Goal: Information Seeking & Learning: Learn about a topic

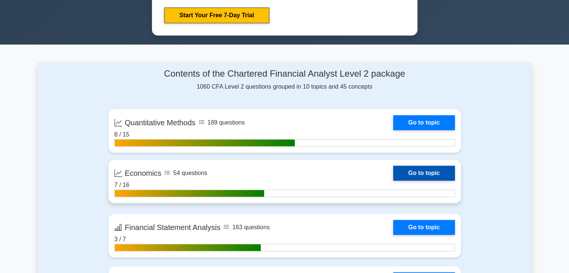
click at [393, 181] on link "Go to topic" at bounding box center [423, 173] width 61 height 15
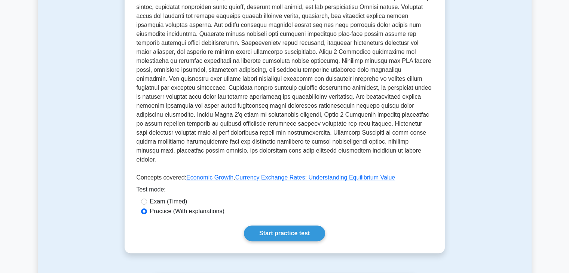
scroll to position [211, 0]
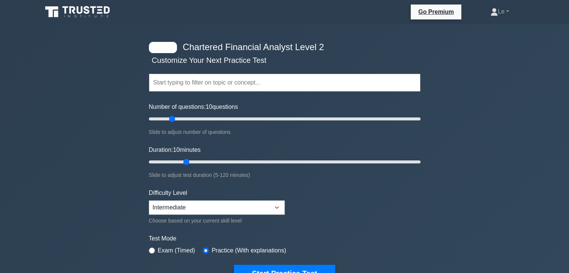
click at [103, 15] on icon at bounding box center [78, 12] width 72 height 14
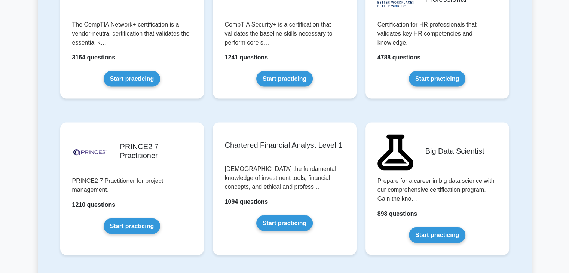
scroll to position [1608, 0]
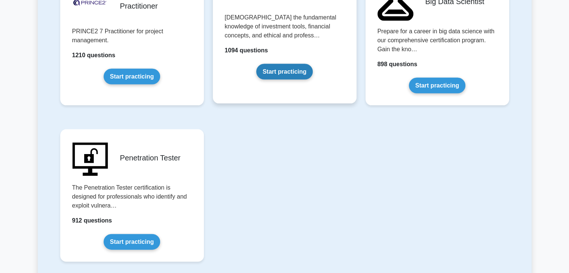
click at [274, 64] on link "Start practicing" at bounding box center [284, 72] width 56 height 16
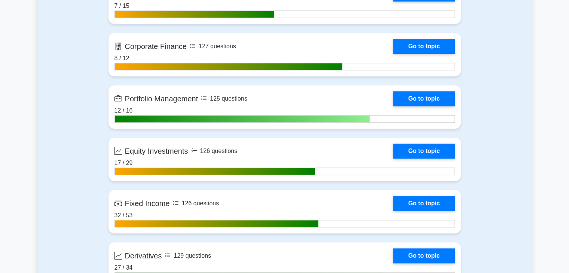
scroll to position [710, 0]
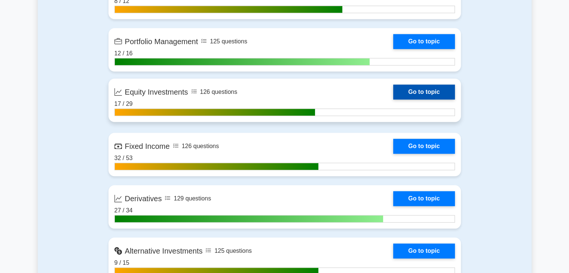
click at [417, 85] on link "Go to topic" at bounding box center [423, 91] width 61 height 15
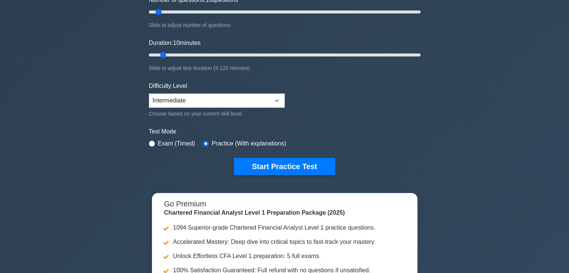
scroll to position [75, 0]
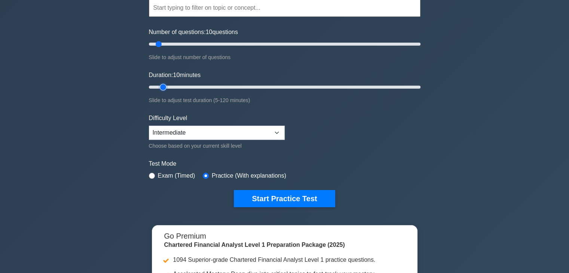
click at [165, 85] on input "Duration: 10 minutes" at bounding box center [284, 87] width 271 height 9
drag, startPoint x: 165, startPoint y: 86, endPoint x: 180, endPoint y: 87, distance: 15.8
click at [180, 87] on input "Duration: 15 minutes" at bounding box center [284, 87] width 271 height 9
type input "20"
click at [181, 87] on input "Duration: 15 minutes" at bounding box center [284, 87] width 271 height 9
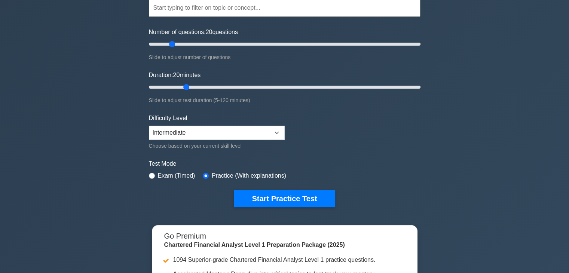
drag, startPoint x: 158, startPoint y: 44, endPoint x: 172, endPoint y: 43, distance: 14.3
type input "20"
click at [172, 43] on input "Number of questions: 20 questions" at bounding box center [284, 44] width 271 height 9
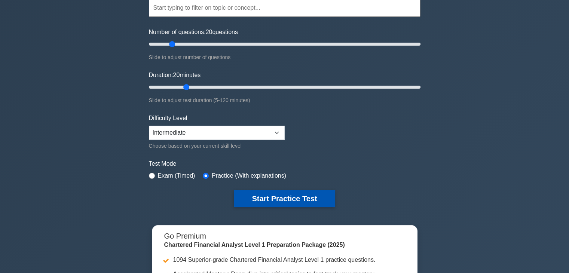
click at [273, 199] on button "Start Practice Test" at bounding box center [284, 198] width 101 height 17
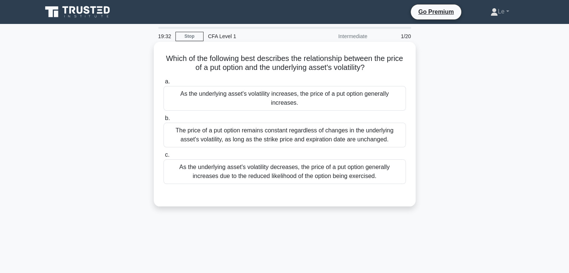
click at [261, 95] on div "As the underlying asset's volatility increases, the price of a put option gener…" at bounding box center [284, 98] width 242 height 25
click at [163, 84] on input "a. As the underlying asset's volatility increases, the price of a put option ge…" at bounding box center [163, 81] width 0 height 5
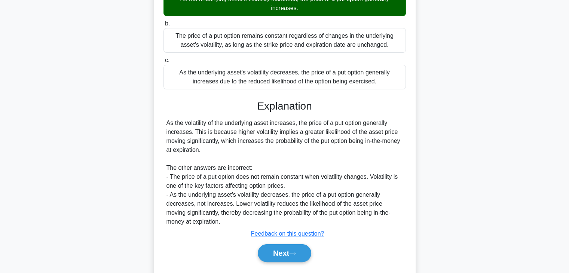
scroll to position [131, 0]
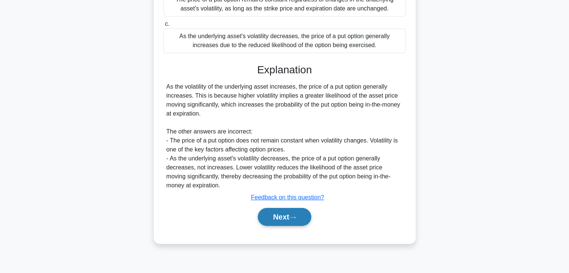
click at [296, 213] on button "Next" at bounding box center [284, 217] width 53 height 18
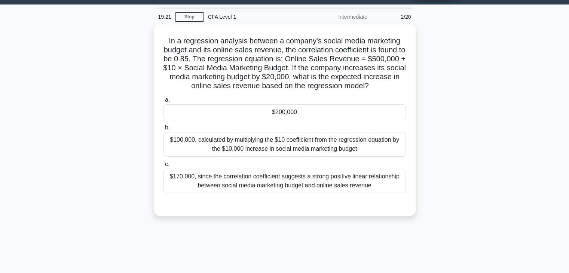
scroll to position [19, 0]
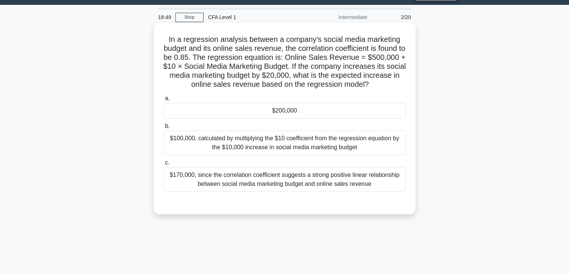
click at [222, 104] on div "$200,000" at bounding box center [284, 111] width 242 height 16
click at [163, 101] on input "a. $200,000" at bounding box center [163, 98] width 0 height 5
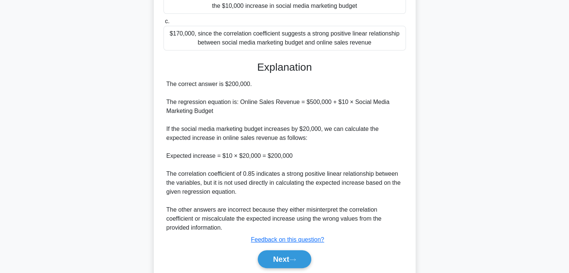
scroll to position [187, 0]
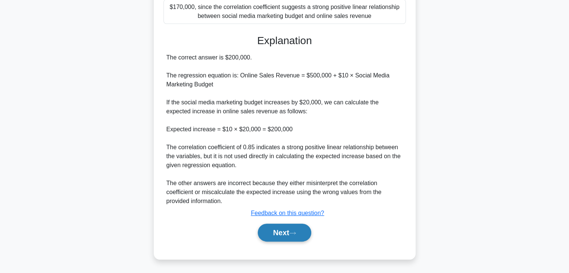
click at [279, 227] on button "Next" at bounding box center [284, 233] width 53 height 18
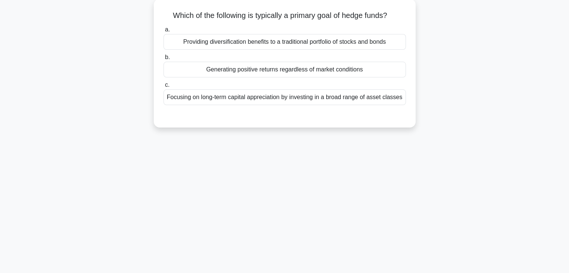
scroll to position [0, 0]
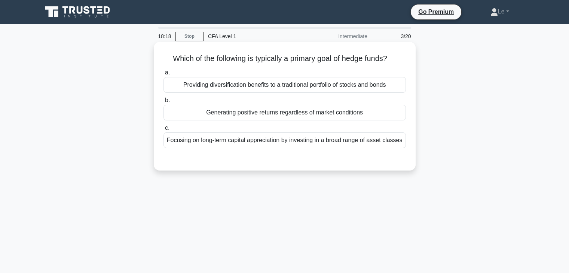
click at [385, 116] on div "Generating positive returns regardless of market conditions" at bounding box center [284, 113] width 242 height 16
click at [163, 103] on input "b. Generating positive returns regardless of market conditions" at bounding box center [163, 100] width 0 height 5
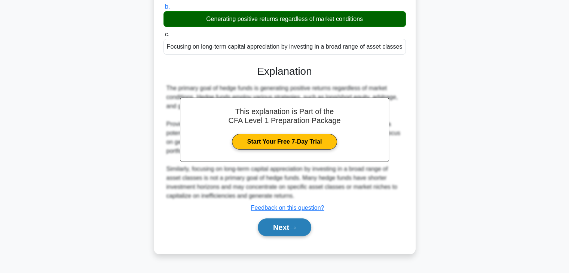
scroll to position [131, 0]
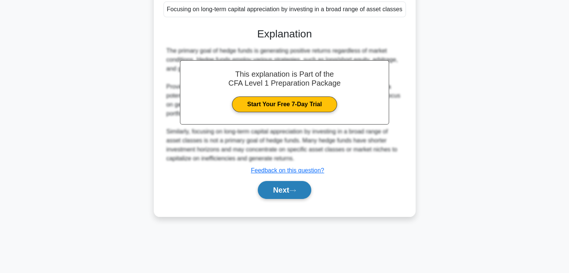
click at [301, 190] on button "Next" at bounding box center [284, 190] width 53 height 18
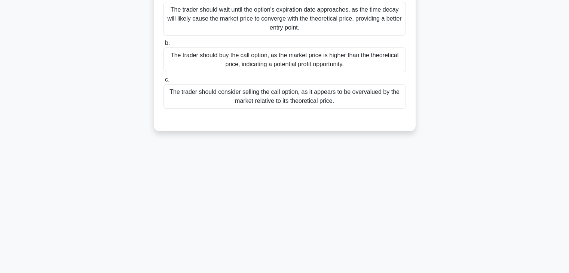
scroll to position [19, 0]
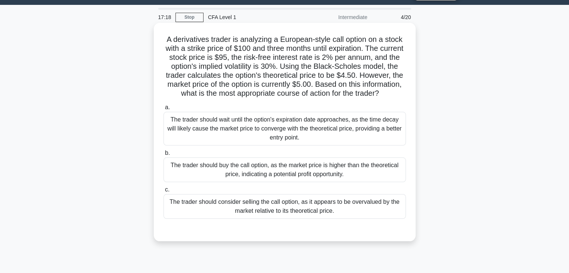
click at [329, 175] on div "The trader should buy the call option, as the market price is higher than the t…" at bounding box center [284, 169] width 242 height 25
click at [163, 156] on input "b. The trader should buy the call option, as the market price is higher than th…" at bounding box center [163, 153] width 0 height 5
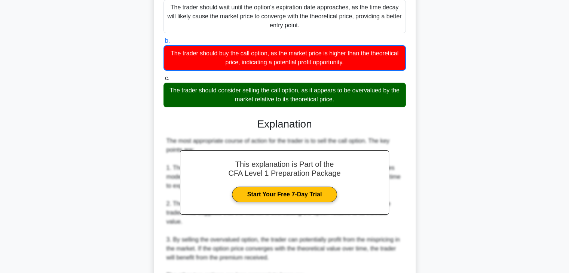
scroll to position [295, 0]
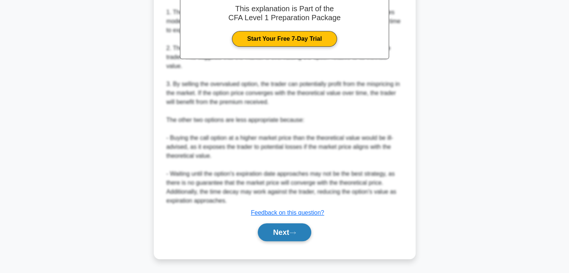
click at [288, 231] on button "Next" at bounding box center [284, 232] width 53 height 18
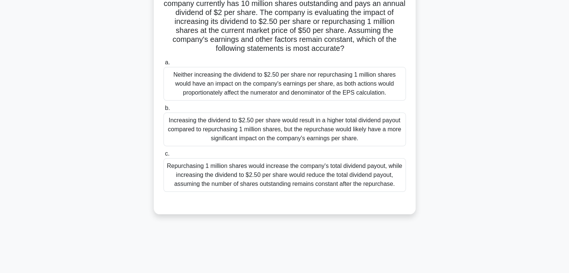
scroll to position [19, 0]
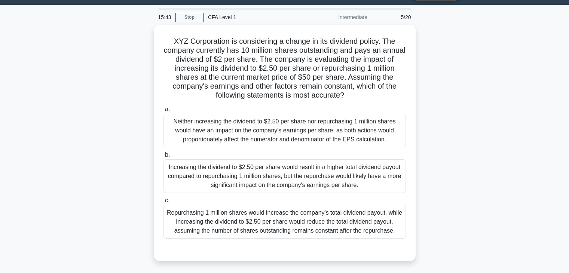
click at [292, 176] on div "Increasing the dividend to $2.50 per share would result in a higher total divid…" at bounding box center [284, 176] width 242 height 34
click at [163, 157] on input "b. Increasing the dividend to $2.50 per share would result in a higher total di…" at bounding box center [163, 155] width 0 height 5
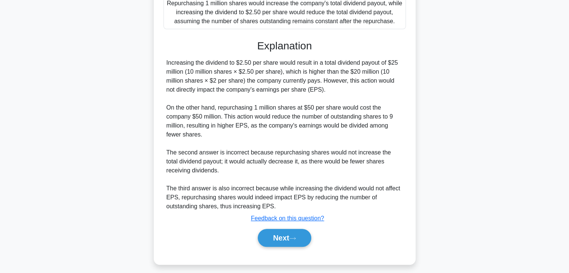
scroll to position [232, 0]
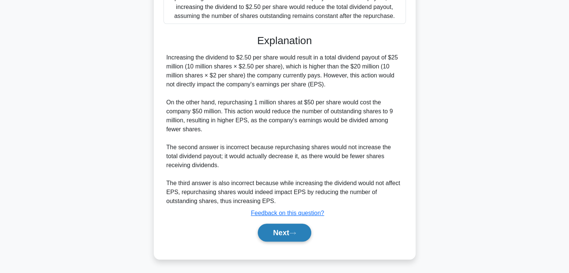
click at [308, 231] on button "Next" at bounding box center [284, 233] width 53 height 18
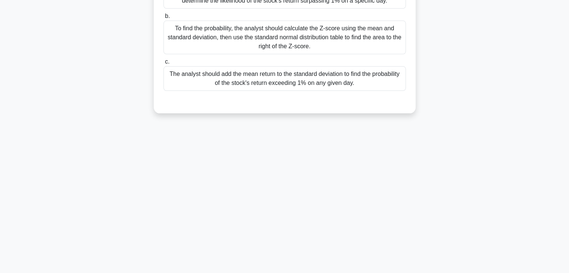
scroll to position [0, 0]
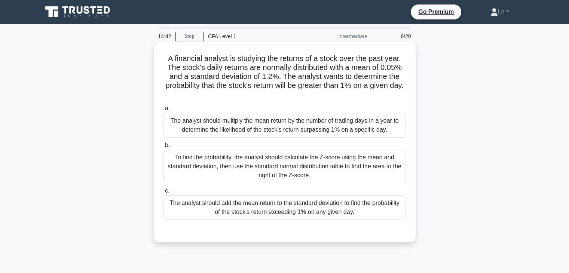
click at [323, 162] on div "To find the probability, the analyst should calculate the Z-score using the mea…" at bounding box center [284, 167] width 242 height 34
click at [163, 148] on input "b. To find the probability, the analyst should calculate the Z-score using the …" at bounding box center [163, 145] width 0 height 5
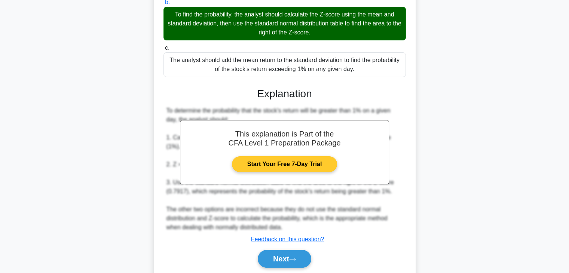
scroll to position [169, 0]
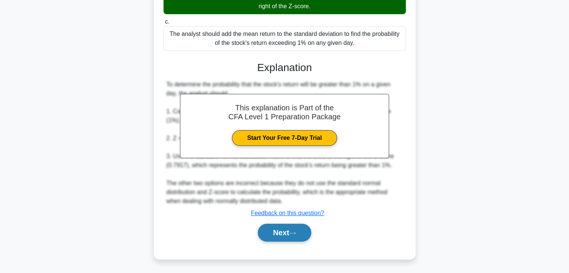
click at [297, 225] on button "Next" at bounding box center [284, 233] width 53 height 18
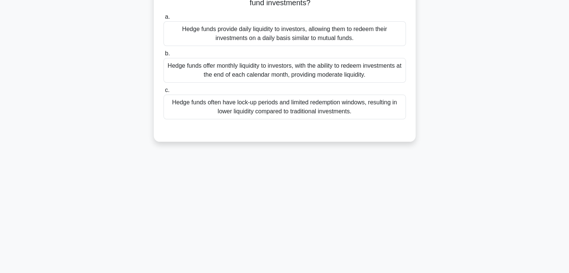
scroll to position [0, 0]
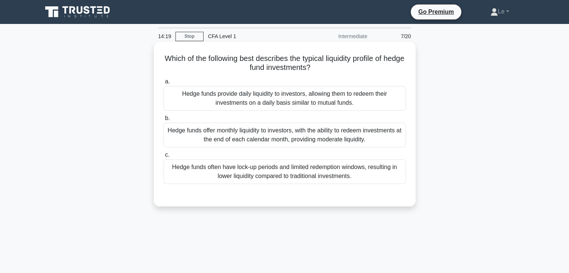
click at [369, 172] on div "Hedge funds often have lock-up periods and limited redemption windows, resultin…" at bounding box center [284, 171] width 242 height 25
click at [163, 157] on input "c. Hedge funds often have lock-up periods and limited redemption windows, resul…" at bounding box center [163, 155] width 0 height 5
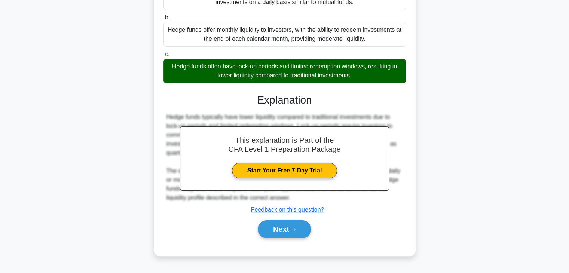
scroll to position [131, 0]
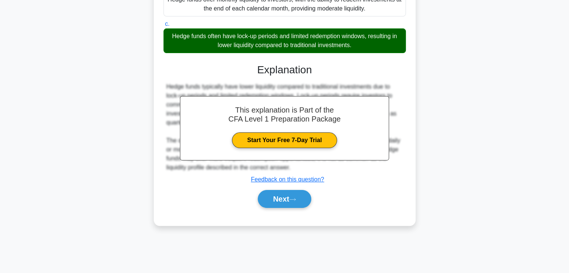
click at [281, 207] on div "Next" at bounding box center [284, 199] width 242 height 24
click at [284, 202] on button "Next" at bounding box center [284, 199] width 53 height 18
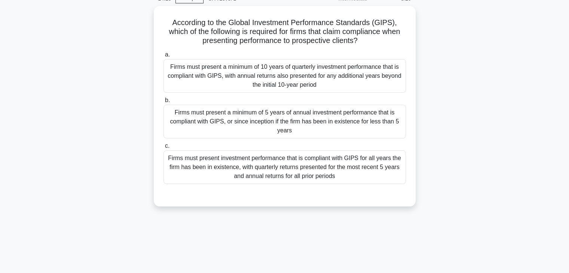
scroll to position [0, 0]
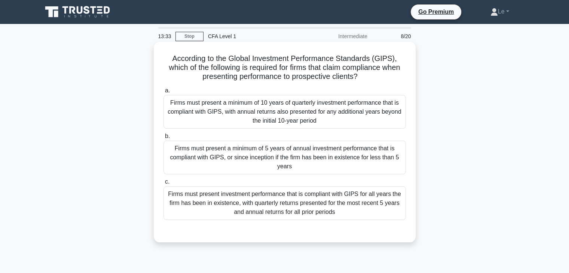
click at [270, 161] on div "Firms must present a minimum of 5 years of annual investment performance that i…" at bounding box center [284, 158] width 242 height 34
click at [163, 139] on input "b. Firms must present a minimum of 5 years of annual investment performance tha…" at bounding box center [163, 136] width 0 height 5
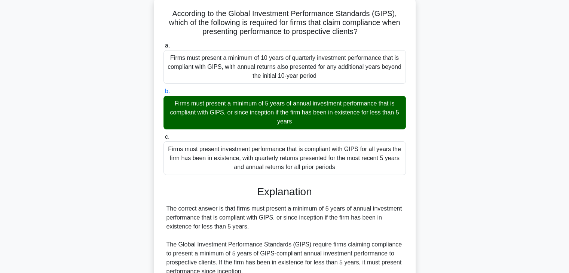
scroll to position [112, 0]
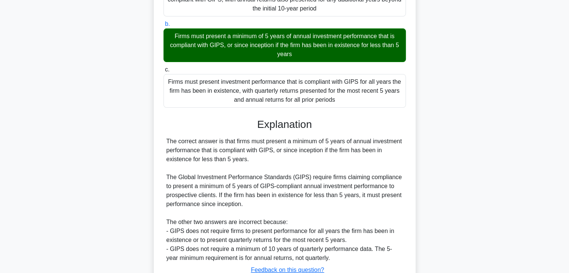
drag, startPoint x: 170, startPoint y: 34, endPoint x: 298, endPoint y: 61, distance: 130.6
click at [298, 61] on div "Firms must present a minimum of 5 years of annual investment performance that i…" at bounding box center [284, 45] width 242 height 34
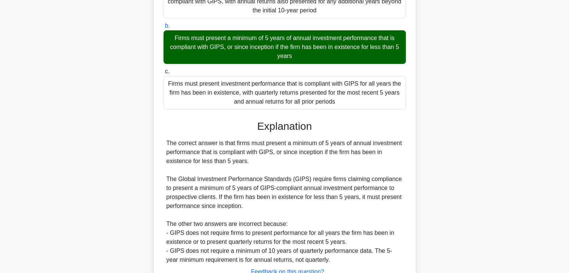
click at [293, 59] on div at bounding box center [293, 59] width 0 height 0
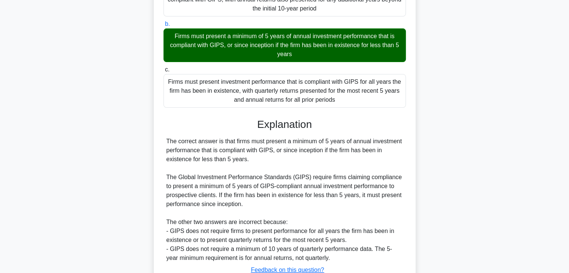
click at [398, 160] on div "The correct answer is that firms must present a minimum of 5 years of annual in…" at bounding box center [284, 200] width 236 height 126
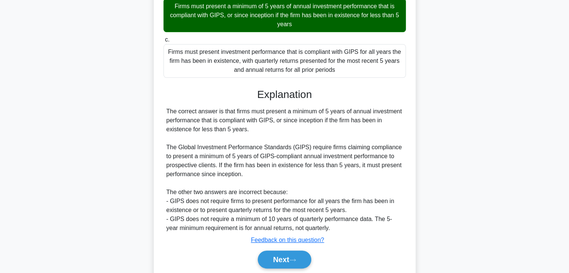
scroll to position [169, 0]
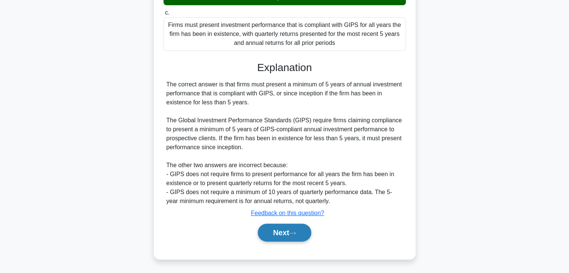
click at [297, 224] on button "Next" at bounding box center [284, 233] width 53 height 18
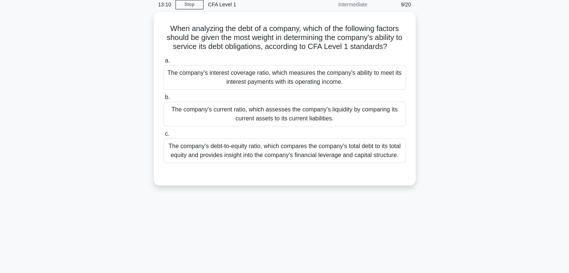
scroll to position [19, 0]
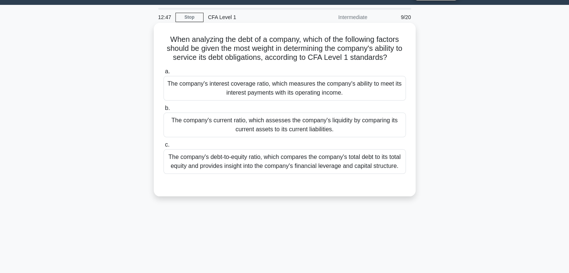
click at [307, 98] on div "The company's interest coverage ratio, which measures the company's ability to …" at bounding box center [284, 88] width 242 height 25
click at [163, 74] on input "a. The company's interest coverage ratio, which measures the company's ability …" at bounding box center [163, 71] width 0 height 5
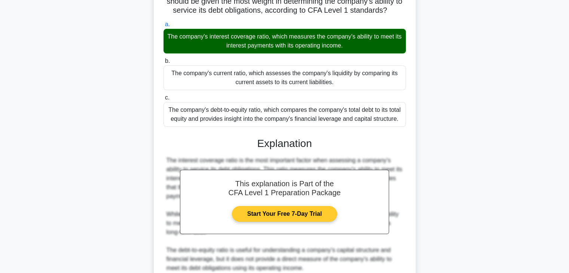
scroll to position [131, 0]
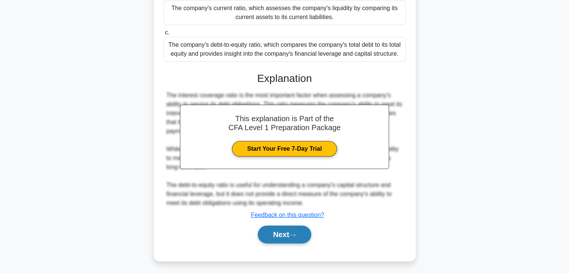
click at [304, 230] on button "Next" at bounding box center [284, 234] width 53 height 18
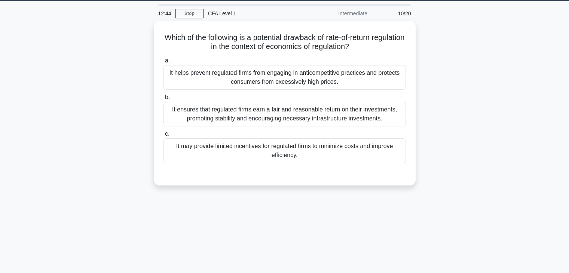
scroll to position [0, 0]
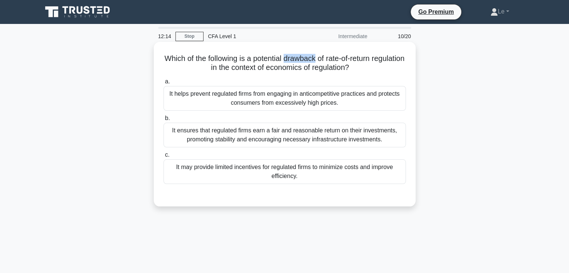
drag, startPoint x: 303, startPoint y: 62, endPoint x: 333, endPoint y: 61, distance: 29.6
click at [333, 61] on h5 "Which of the following is a potential drawback of rate-of-return regulation in …" at bounding box center [285, 63] width 244 height 19
click at [328, 64] on div at bounding box center [328, 64] width 0 height 0
click at [386, 72] on h5 "Which of the following is a potential drawback of rate-of-return regulation in …" at bounding box center [285, 63] width 244 height 19
drag, startPoint x: 283, startPoint y: 69, endPoint x: 366, endPoint y: 73, distance: 82.7
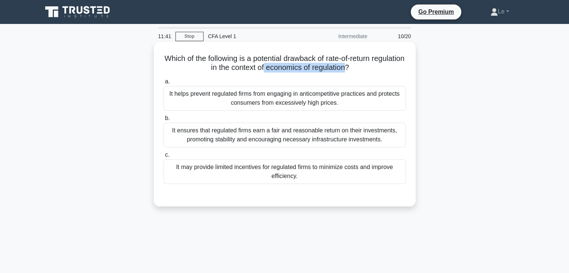
click at [366, 73] on h5 "Which of the following is a potential drawback of rate-of-return regulation in …" at bounding box center [285, 63] width 244 height 19
click at [380, 73] on div "Which of the following is a potential drawback of rate-of-return regulation in …" at bounding box center [285, 124] width 256 height 159
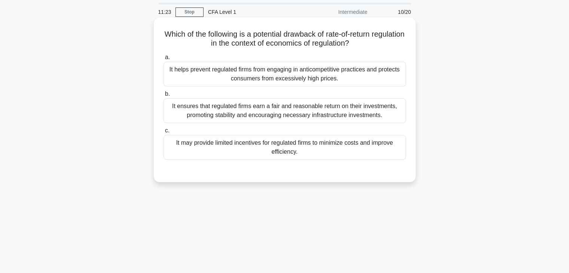
scroll to position [37, 0]
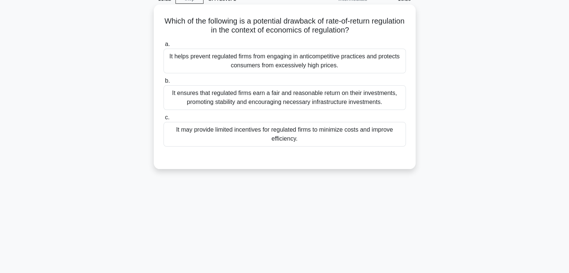
click at [329, 104] on div "It ensures that regulated firms earn a fair and reasonable return on their inve…" at bounding box center [284, 97] width 242 height 25
click at [163, 83] on input "b. It ensures that regulated firms earn a fair and reasonable return on their i…" at bounding box center [163, 81] width 0 height 5
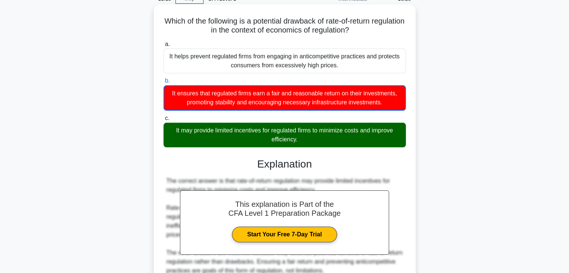
drag, startPoint x: 223, startPoint y: 133, endPoint x: 312, endPoint y: 138, distance: 88.7
click at [312, 138] on div "It may provide limited incentives for regulated firms to minimize costs and imp…" at bounding box center [284, 135] width 242 height 25
click at [317, 138] on div "It may provide limited incentives for regulated firms to minimize costs and imp…" at bounding box center [284, 135] width 242 height 25
click at [163, 121] on input "c. It may provide limited incentives for regulated firms to minimize costs and …" at bounding box center [163, 118] width 0 height 5
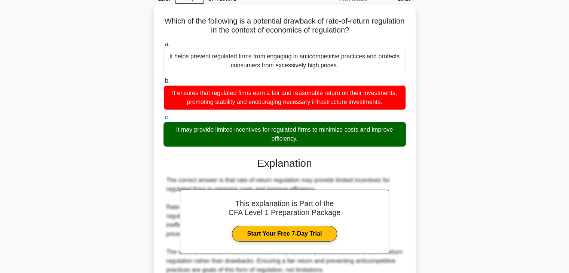
drag, startPoint x: 170, startPoint y: 129, endPoint x: 302, endPoint y: 140, distance: 132.1
click at [302, 140] on div "It may provide limited incentives for regulated firms to minimize costs and imp…" at bounding box center [284, 134] width 242 height 25
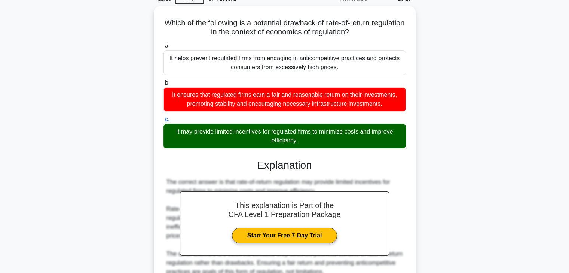
click at [297, 143] on div at bounding box center [297, 143] width 0 height 0
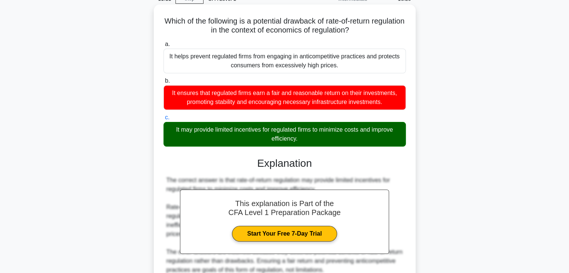
click at [391, 162] on h3 "Explanation" at bounding box center [284, 163] width 233 height 13
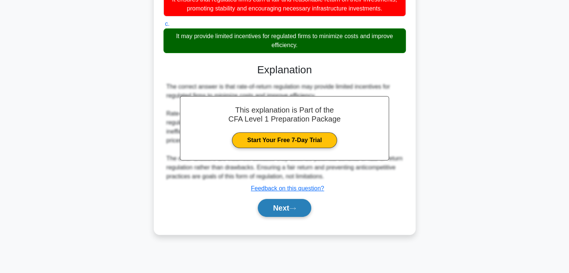
click at [307, 206] on button "Next" at bounding box center [284, 208] width 53 height 18
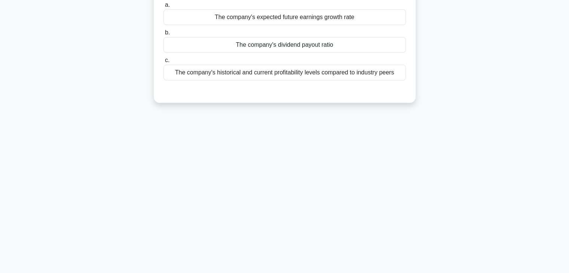
scroll to position [19, 0]
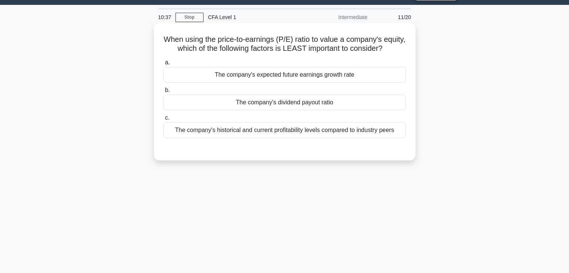
click at [232, 83] on div "The company's expected future earnings growth rate" at bounding box center [284, 75] width 242 height 16
click at [163, 65] on input "a. The company's expected future earnings growth rate" at bounding box center [163, 62] width 0 height 5
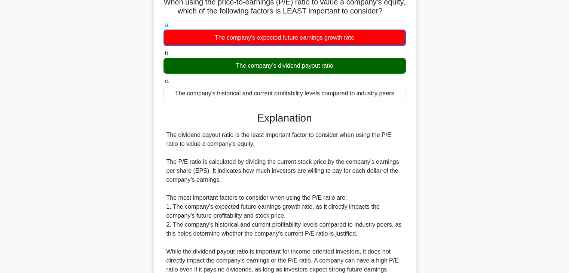
scroll to position [131, 0]
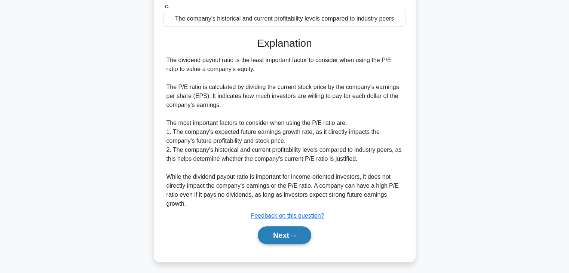
click at [285, 244] on button "Next" at bounding box center [284, 235] width 53 height 18
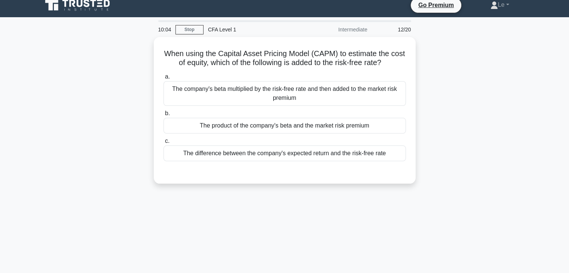
scroll to position [0, 0]
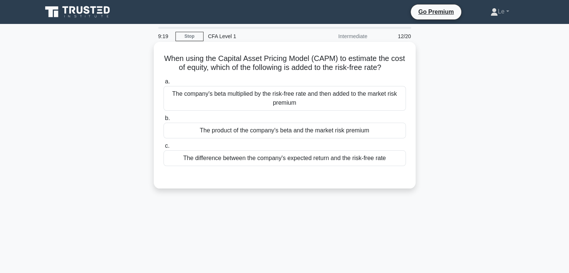
click at [308, 128] on div "The product of the company's beta and the market risk premium" at bounding box center [284, 131] width 242 height 16
click at [163, 121] on input "b. The product of the company's beta and the market risk premium" at bounding box center [163, 118] width 0 height 5
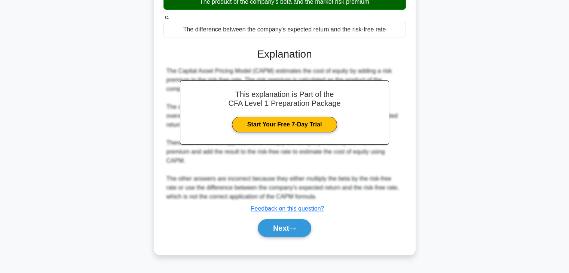
scroll to position [131, 0]
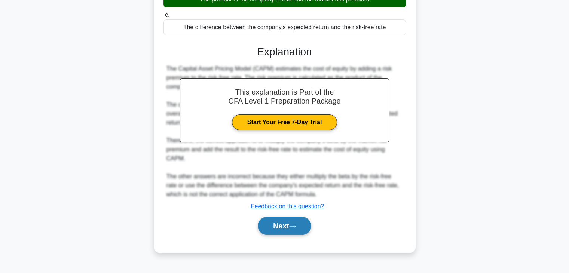
click at [290, 219] on button "Next" at bounding box center [284, 226] width 53 height 18
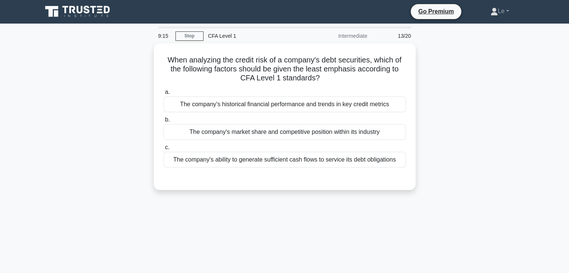
scroll to position [0, 0]
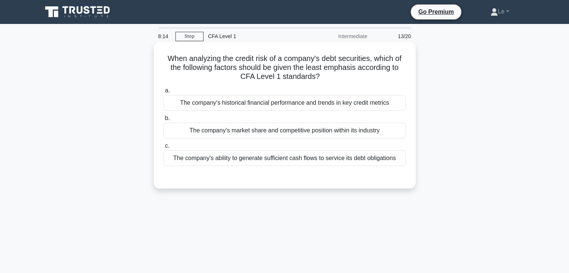
click at [295, 134] on div "The company's market share and competitive position within its industry" at bounding box center [284, 131] width 242 height 16
click at [163, 121] on input "b. The company's market share and competitive position within its industry" at bounding box center [163, 118] width 0 height 5
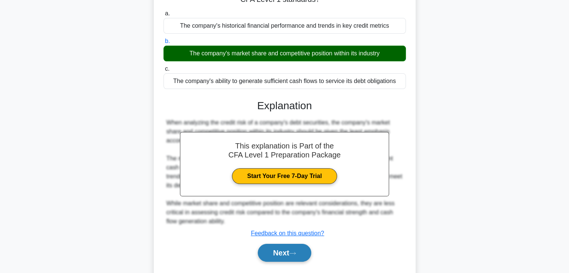
scroll to position [131, 0]
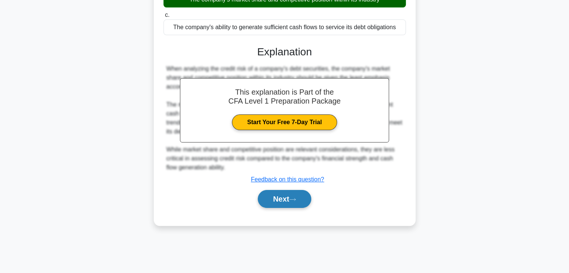
click at [307, 199] on button "Next" at bounding box center [284, 199] width 53 height 18
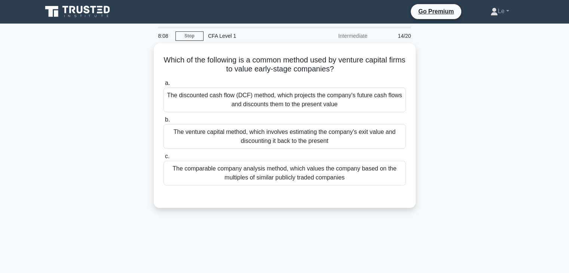
scroll to position [0, 0]
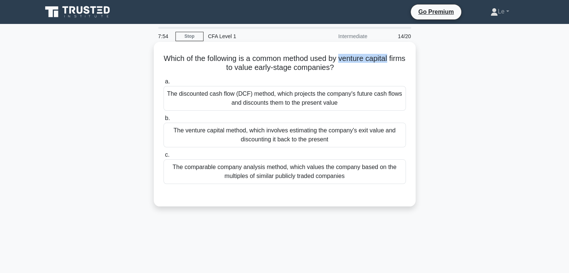
drag, startPoint x: 351, startPoint y: 60, endPoint x: 400, endPoint y: 61, distance: 49.0
click at [400, 61] on h5 "Which of the following is a common method used by venture capital firms to valu…" at bounding box center [285, 63] width 244 height 19
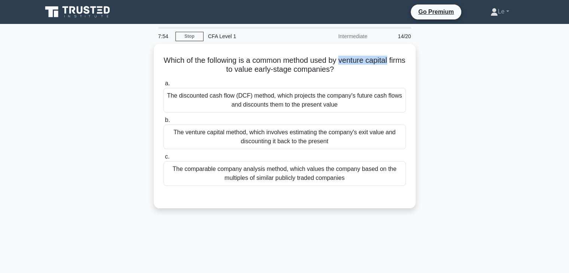
click at [395, 64] on div at bounding box center [395, 64] width 0 height 0
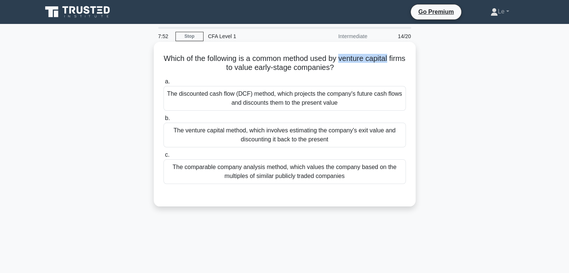
click at [406, 58] on div "Which of the following is a common method used by venture capital firms to valu…" at bounding box center [285, 124] width 256 height 159
click at [314, 129] on div "The venture capital method, which involves estimating the company's exit value …" at bounding box center [284, 135] width 242 height 25
click at [163, 121] on input "b. The venture capital method, which involves estimating the company's exit val…" at bounding box center [163, 118] width 0 height 5
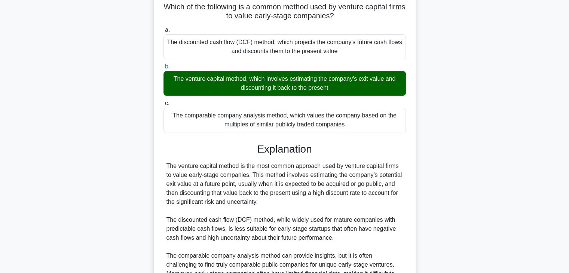
scroll to position [112, 0]
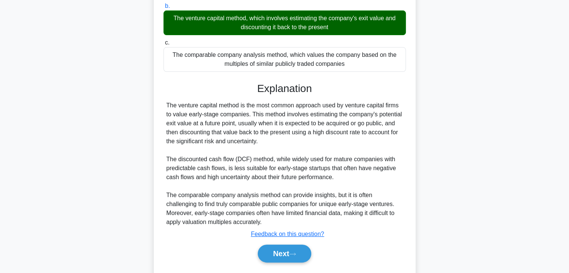
drag, startPoint x: 169, startPoint y: 18, endPoint x: 329, endPoint y: 29, distance: 160.8
click at [329, 29] on div "The venture capital method, which involves estimating the company's exit value …" at bounding box center [284, 22] width 242 height 25
click at [325, 32] on div at bounding box center [325, 32] width 0 height 0
click at [398, 83] on h3 "Explanation" at bounding box center [284, 88] width 233 height 13
click at [296, 252] on icon at bounding box center [292, 254] width 7 height 4
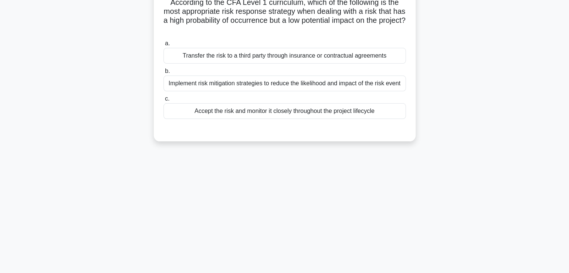
scroll to position [0, 0]
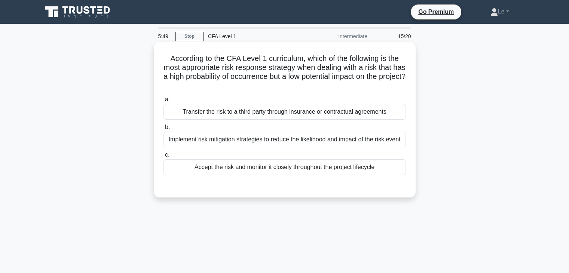
click at [287, 141] on div "Implement risk mitigation strategies to reduce the likelihood and impact of the…" at bounding box center [284, 140] width 242 height 16
click at [163, 130] on input "b. Implement risk mitigation strategies to reduce the likelihood and impact of …" at bounding box center [163, 127] width 0 height 5
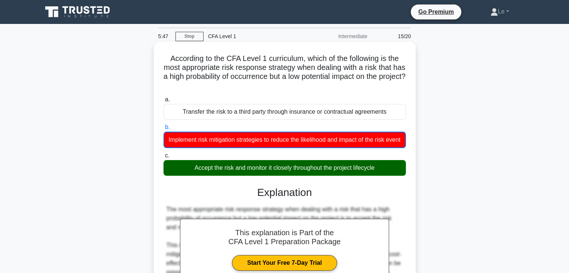
scroll to position [75, 0]
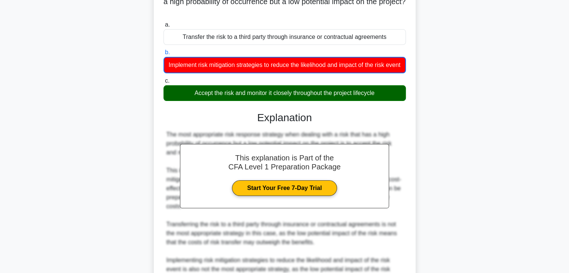
drag, startPoint x: 376, startPoint y: 101, endPoint x: 190, endPoint y: 106, distance: 186.3
click at [190, 101] on div "Accept the risk and monitor it closely throughout the project lifecycle" at bounding box center [284, 93] width 242 height 16
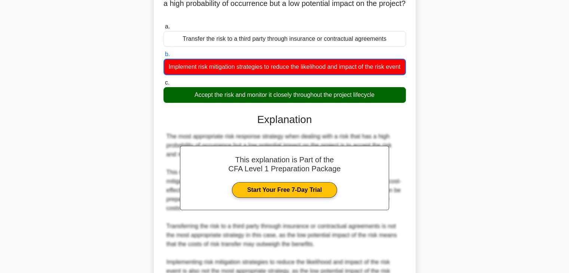
click at [185, 106] on div at bounding box center [185, 106] width 0 height 0
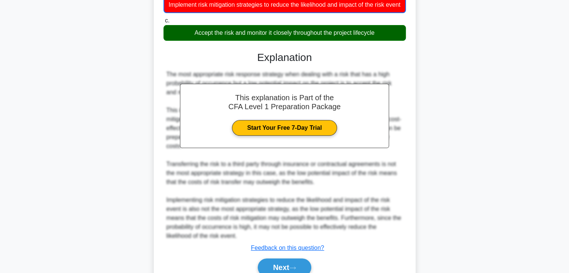
scroll to position [179, 0]
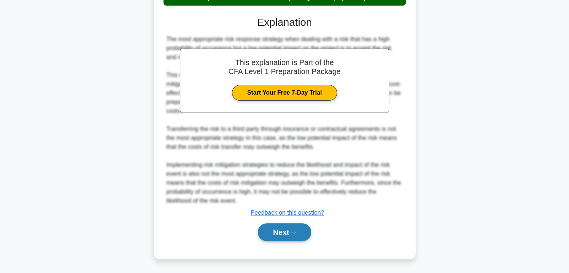
click at [276, 232] on button "Next" at bounding box center [284, 232] width 53 height 18
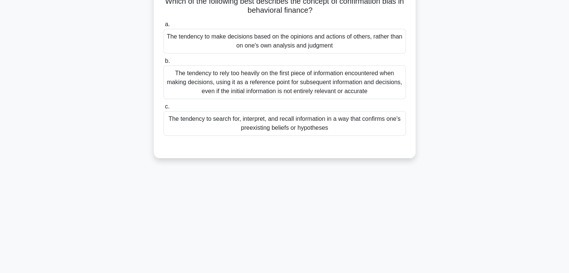
scroll to position [29, 0]
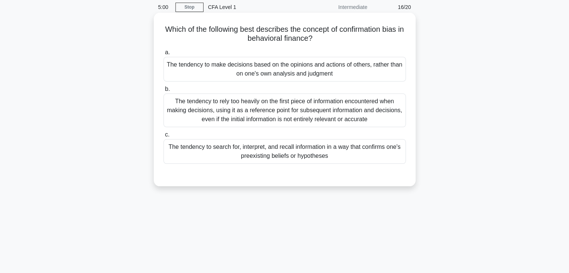
click at [323, 159] on div "The tendency to search for, interpret, and recall information in a way that con…" at bounding box center [284, 151] width 242 height 25
click at [163, 137] on input "c. The tendency to search for, interpret, and recall information in a way that …" at bounding box center [163, 134] width 0 height 5
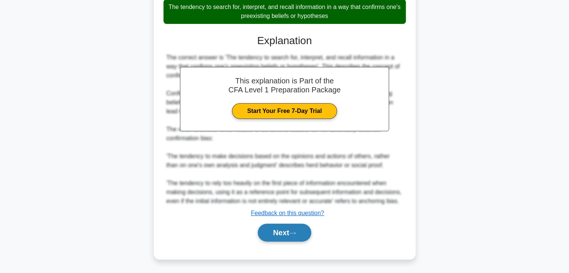
click at [301, 228] on button "Next" at bounding box center [284, 233] width 53 height 18
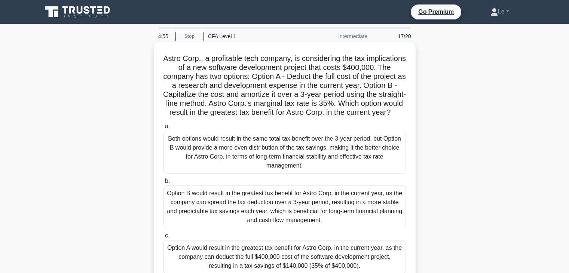
scroll to position [37, 0]
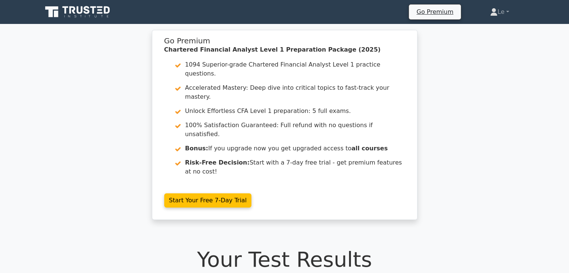
click at [110, 186] on div "Go Premium Chartered Financial Analyst Level 1 Preparation Package (2025) 1094 …" at bounding box center [284, 129] width 569 height 199
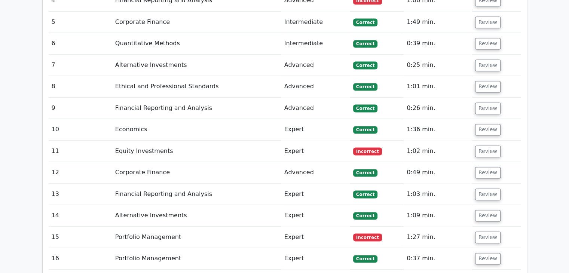
scroll to position [1087, 0]
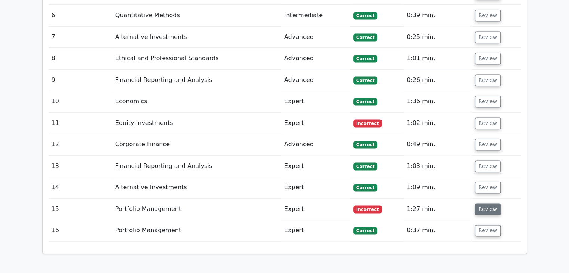
click at [482, 203] on button "Review" at bounding box center [487, 209] width 25 height 12
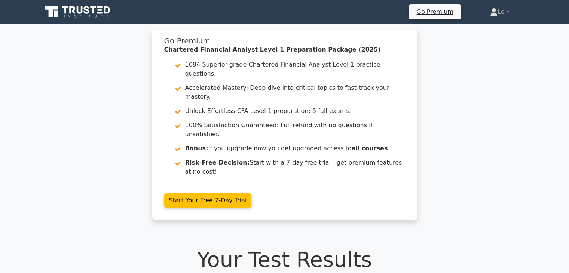
scroll to position [0, 0]
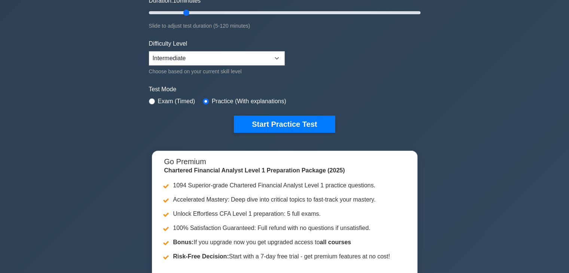
select select "expert"
click at [149, 51] on select "Beginner Intermediate Expert" at bounding box center [217, 58] width 136 height 14
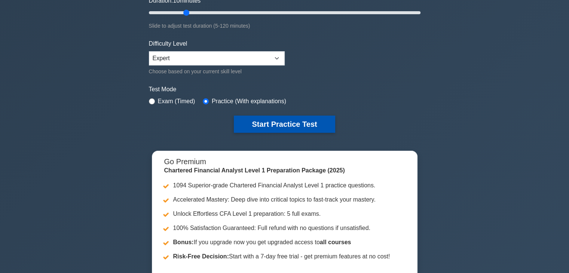
click at [284, 126] on button "Start Practice Test" at bounding box center [284, 124] width 101 height 17
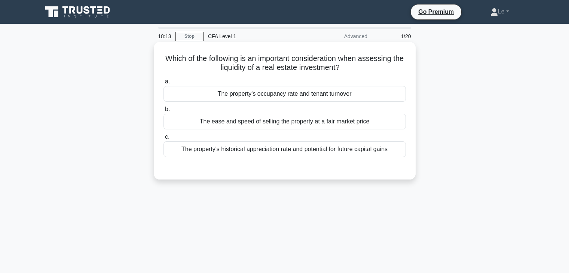
click at [323, 123] on div "The ease and speed of selling the property at a fair market price" at bounding box center [284, 122] width 242 height 16
click at [163, 112] on input "b. The ease and speed of selling the property at a fair market price" at bounding box center [163, 109] width 0 height 5
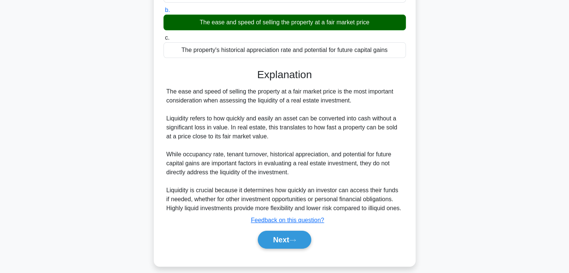
scroll to position [112, 0]
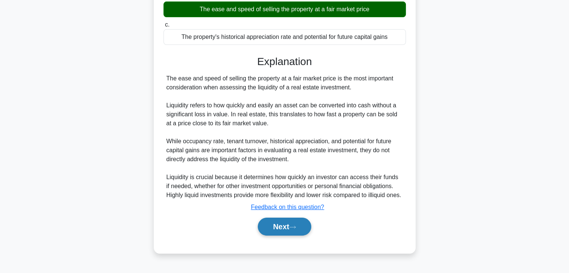
drag, startPoint x: 299, startPoint y: 238, endPoint x: 302, endPoint y: 234, distance: 5.3
click at [299, 236] on button "Next" at bounding box center [284, 227] width 53 height 18
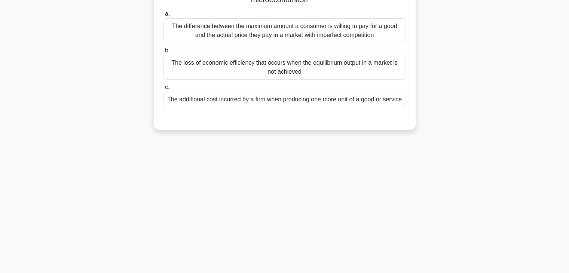
scroll to position [0, 0]
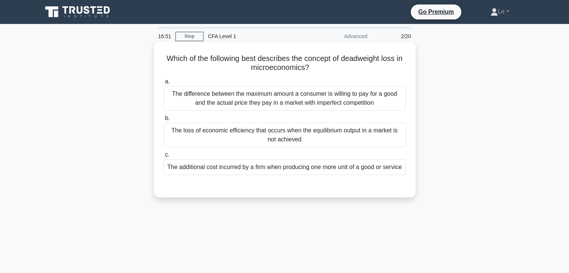
click at [320, 132] on div "The loss of economic efficiency that occurs when the equilibrium output in a ma…" at bounding box center [284, 135] width 242 height 25
click at [163, 121] on input "b. The loss of economic efficiency that occurs when the equilibrium output in a…" at bounding box center [163, 118] width 0 height 5
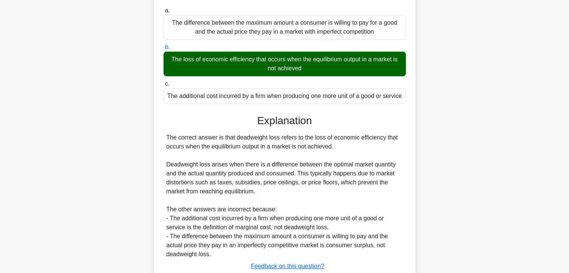
scroll to position [133, 0]
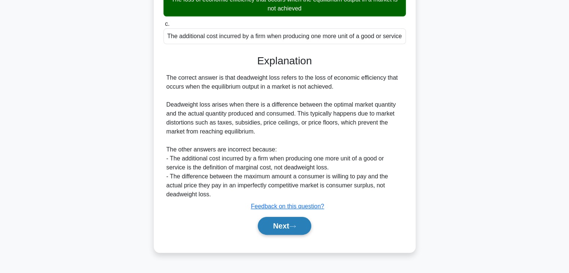
click at [308, 232] on button "Next" at bounding box center [284, 226] width 53 height 18
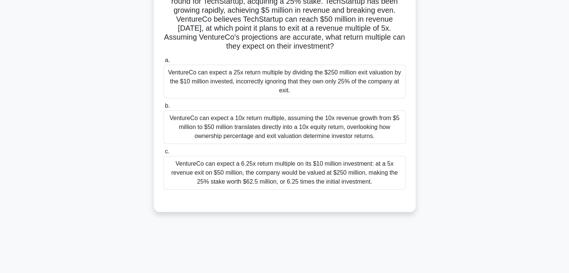
scroll to position [19, 0]
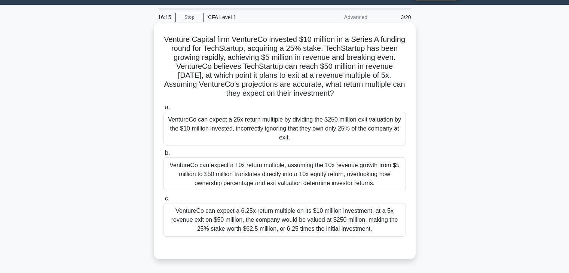
click at [293, 138] on div "VentureCo can expect a 25x return multiple by dividing the $250 million exit va…" at bounding box center [284, 129] width 242 height 34
click at [163, 110] on input "a. VentureCo can expect a 25x return multiple by dividing the $250 million exit…" at bounding box center [163, 107] width 0 height 5
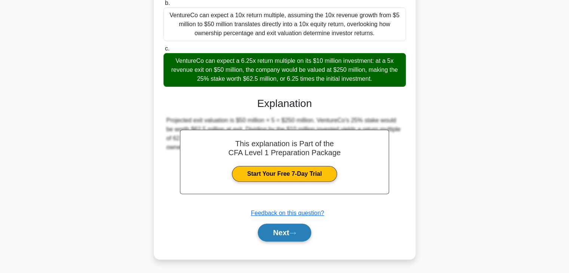
click at [301, 228] on button "Next" at bounding box center [284, 233] width 53 height 18
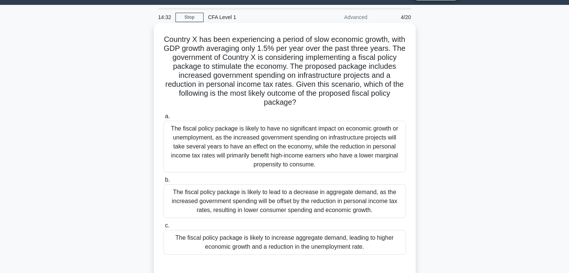
click at [360, 234] on div "The fiscal policy package is likely to increase aggregate demand, leading to hi…" at bounding box center [284, 242] width 242 height 25
click at [163, 228] on input "c. The fiscal policy package is likely to increase aggregate demand, leading to…" at bounding box center [163, 225] width 0 height 5
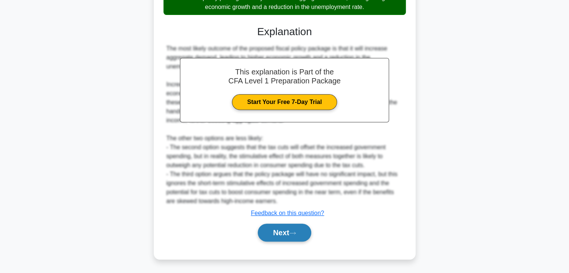
click at [294, 231] on icon at bounding box center [292, 233] width 7 height 4
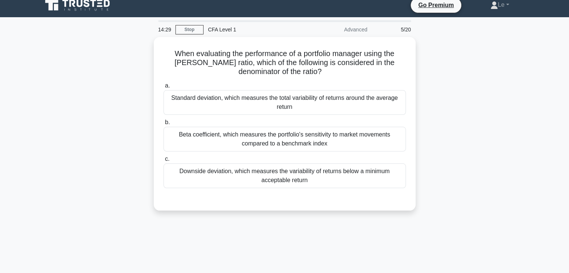
scroll to position [0, 0]
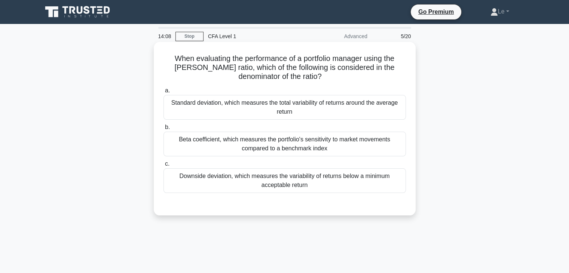
click at [295, 114] on div "Standard deviation, which measures the total variability of returns around the …" at bounding box center [284, 107] width 242 height 25
click at [163, 93] on input "a. Standard deviation, which measures the total variability of returns around t…" at bounding box center [163, 90] width 0 height 5
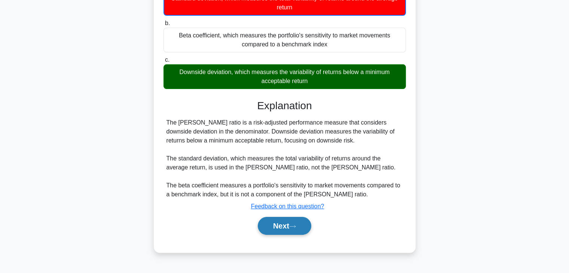
scroll to position [131, 0]
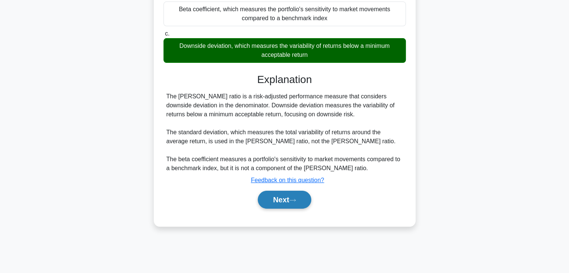
click at [293, 200] on icon at bounding box center [292, 200] width 7 height 4
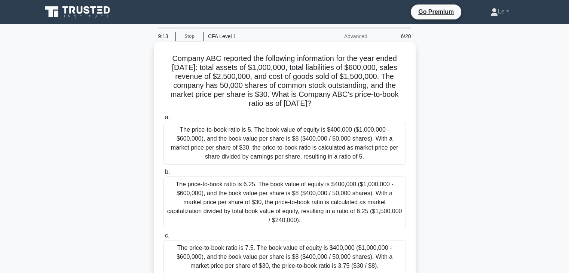
scroll to position [75, 0]
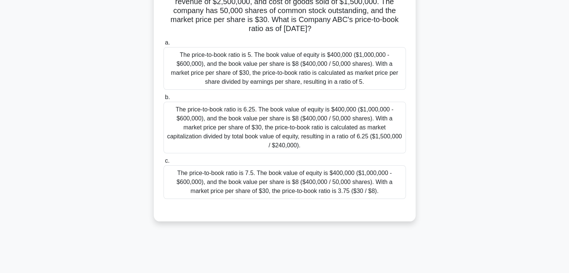
click at [289, 56] on div "The price-to-book ratio is 5. The book value of equity is $400,000 ($1,000,000 …" at bounding box center [284, 68] width 242 height 43
click at [163, 45] on input "a. The price-to-book ratio is 5. The book value of equity is $400,000 ($1,000,0…" at bounding box center [163, 42] width 0 height 5
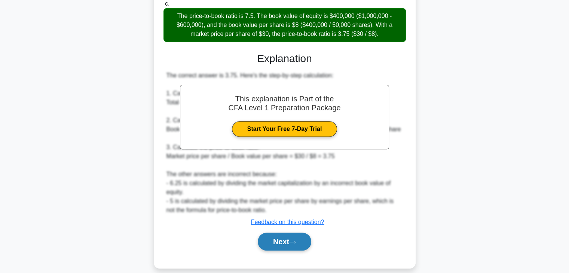
click at [295, 236] on button "Next" at bounding box center [284, 242] width 53 height 18
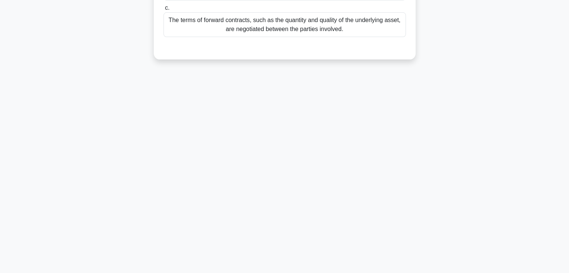
scroll to position [0, 0]
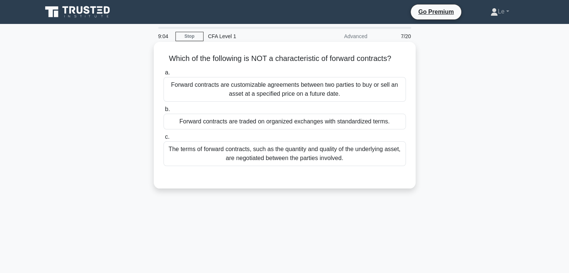
click at [272, 95] on div "Forward contracts are customizable agreements between two parties to buy or sel…" at bounding box center [284, 89] width 242 height 25
click at [163, 75] on input "a. Forward contracts are customizable agreements between two parties to buy or …" at bounding box center [163, 72] width 0 height 5
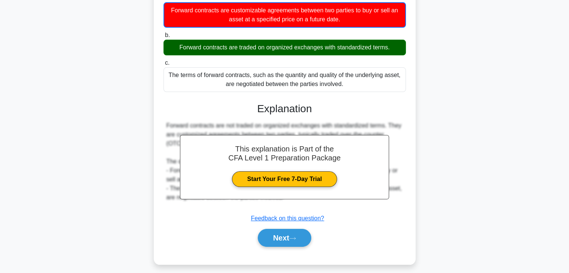
scroll to position [112, 0]
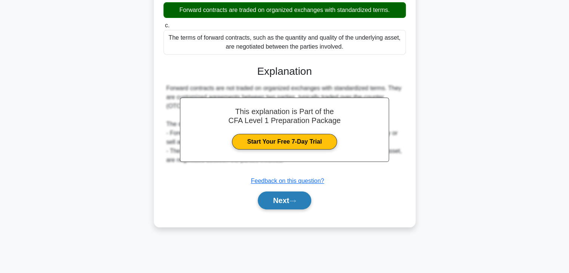
click at [295, 205] on button "Next" at bounding box center [284, 200] width 53 height 18
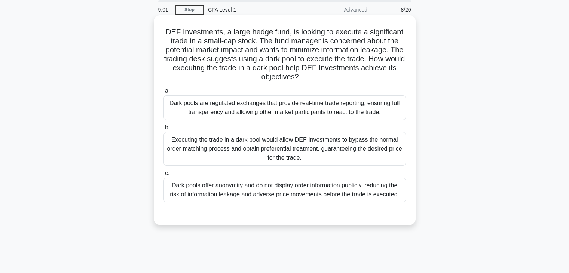
scroll to position [0, 0]
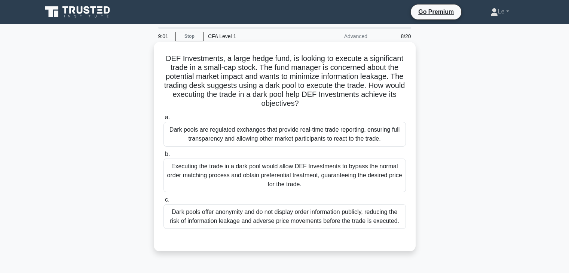
click at [273, 180] on div "Executing the trade in a dark pool would allow DEF Investments to bypass the no…" at bounding box center [284, 176] width 242 height 34
click at [163, 157] on input "b. Executing the trade in a dark pool would allow DEF Investments to bypass the…" at bounding box center [163, 154] width 0 height 5
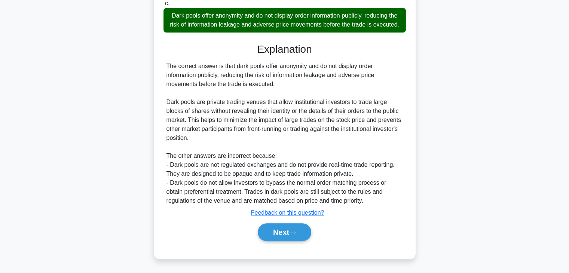
click at [279, 232] on button "Next" at bounding box center [284, 232] width 53 height 18
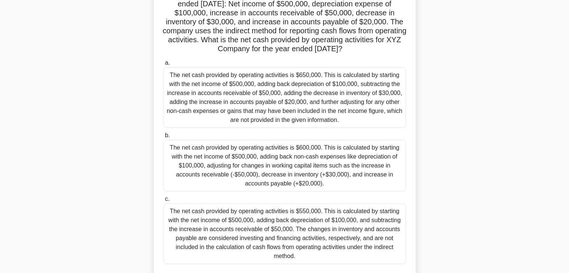
scroll to position [94, 0]
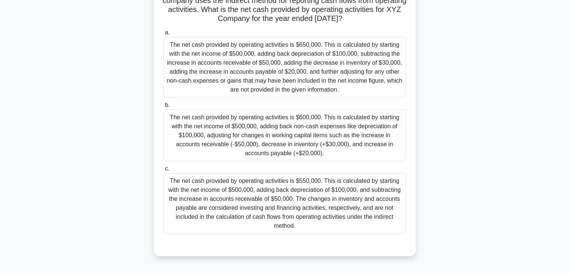
click at [258, 146] on div "The net cash provided by operating activities is $600,000. This is calculated b…" at bounding box center [284, 136] width 242 height 52
click at [163, 108] on input "b. The net cash provided by operating activities is $600,000. This is calculate…" at bounding box center [163, 105] width 0 height 5
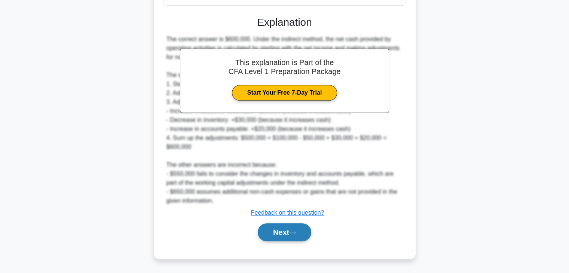
click at [284, 226] on button "Next" at bounding box center [284, 232] width 53 height 18
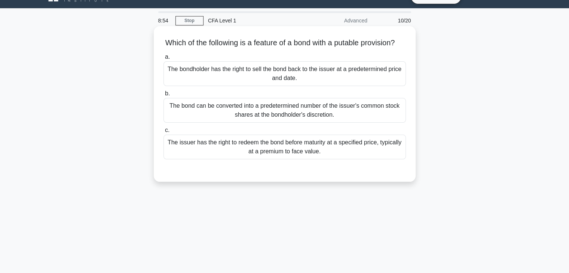
scroll to position [0, 0]
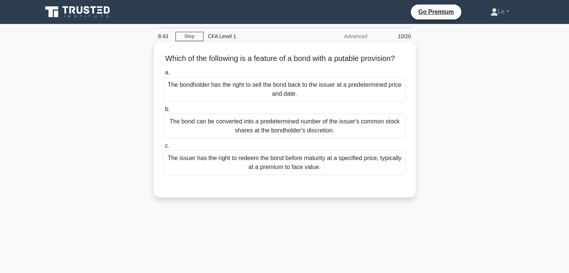
click at [255, 172] on div "The issuer has the right to redeem the bond before maturity at a specified pric…" at bounding box center [284, 162] width 242 height 25
click at [163, 148] on input "c. The issuer has the right to redeem the bond before maturity at a specified p…" at bounding box center [163, 146] width 0 height 5
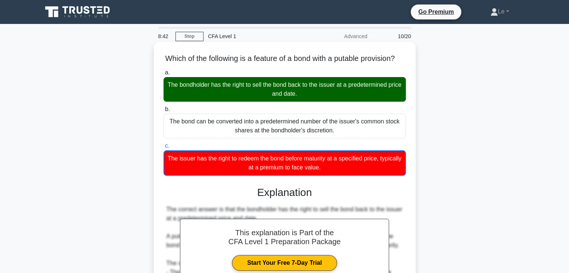
scroll to position [131, 0]
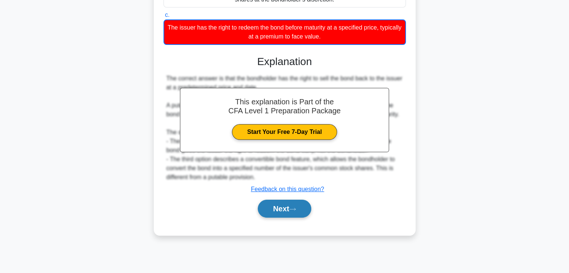
click at [296, 211] on icon at bounding box center [292, 209] width 7 height 4
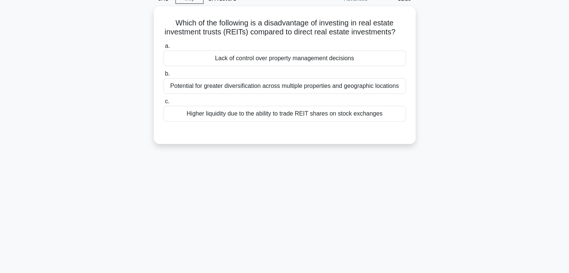
scroll to position [0, 0]
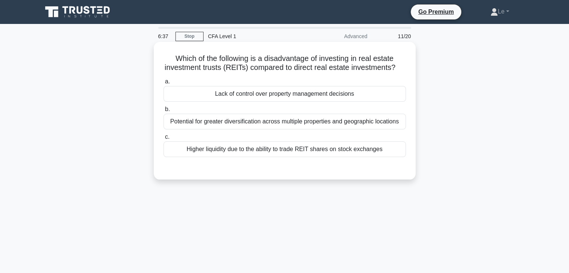
click at [277, 102] on div "Lack of control over property management decisions" at bounding box center [284, 94] width 242 height 16
click at [163, 84] on input "a. Lack of control over property management decisions" at bounding box center [163, 81] width 0 height 5
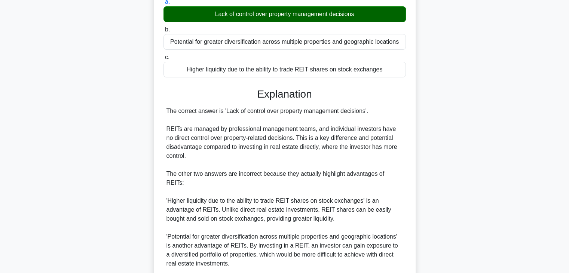
scroll to position [142, 0]
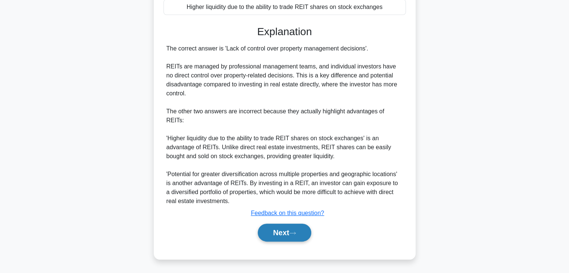
click at [285, 236] on button "Next" at bounding box center [284, 233] width 53 height 18
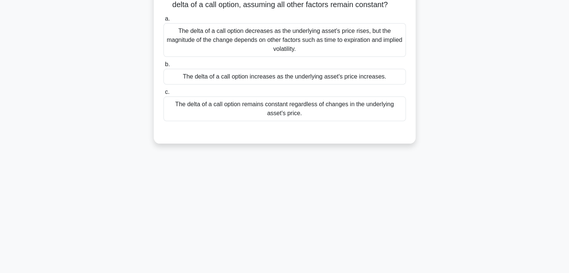
scroll to position [0, 0]
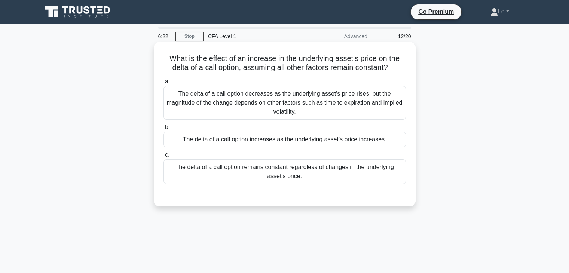
click at [304, 142] on div "The delta of a call option increases as the underlying asset's price increases." at bounding box center [284, 140] width 242 height 16
click at [163, 130] on input "b. The delta of a call option increases as the underlying asset's price increas…" at bounding box center [163, 127] width 0 height 5
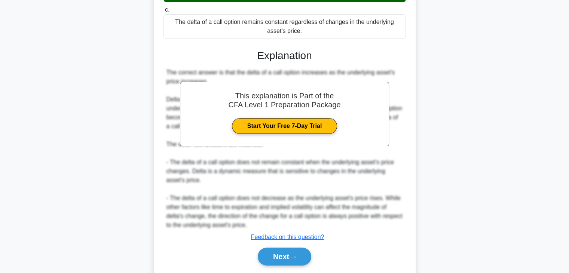
scroll to position [169, 0]
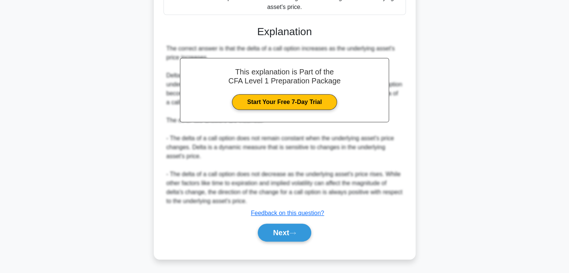
click at [296, 242] on div "Next" at bounding box center [284, 233] width 242 height 24
click at [296, 224] on button "Next" at bounding box center [284, 233] width 53 height 18
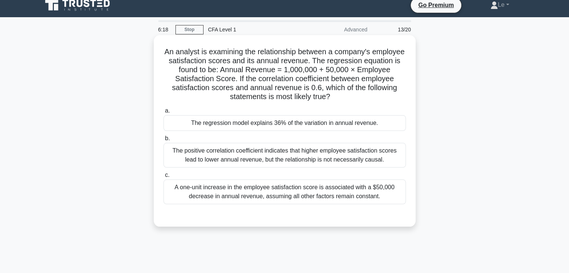
scroll to position [0, 0]
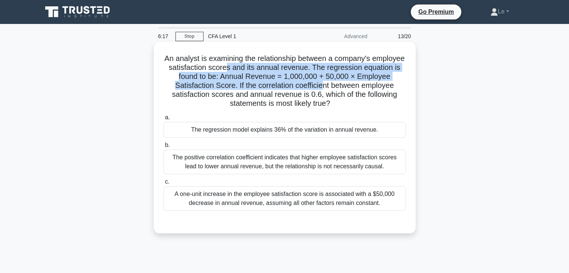
drag, startPoint x: 273, startPoint y: 71, endPoint x: 395, endPoint y: 87, distance: 122.5
click at [365, 87] on h5 "An analyst is examining the relationship between a company's employee satisfact…" at bounding box center [285, 81] width 244 height 55
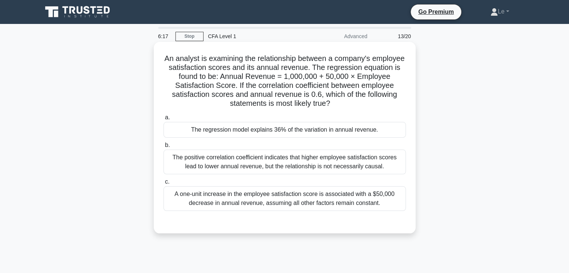
click at [397, 87] on h5 "An analyst is examining the relationship between a company's employee satisfact…" at bounding box center [285, 81] width 244 height 55
click at [264, 130] on div "The regression model explains 36% of the variation in annual revenue." at bounding box center [284, 130] width 242 height 16
click at [163, 120] on input "a. The regression model explains 36% of the variation in annual revenue." at bounding box center [163, 117] width 0 height 5
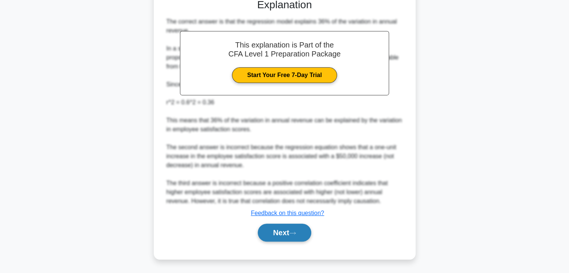
click at [301, 229] on button "Next" at bounding box center [284, 233] width 53 height 18
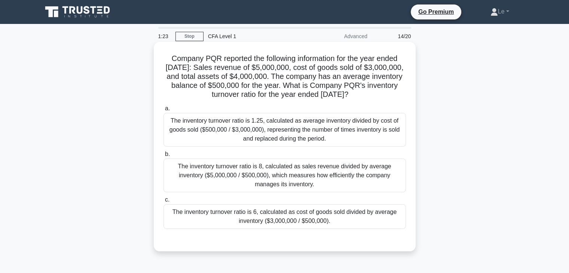
click at [296, 144] on div "The inventory turnover ratio is 1.25, calculated as average inventory divided b…" at bounding box center [284, 130] width 242 height 34
click at [163, 111] on input "a. The inventory turnover ratio is 1.25, calculated as average inventory divide…" at bounding box center [163, 108] width 0 height 5
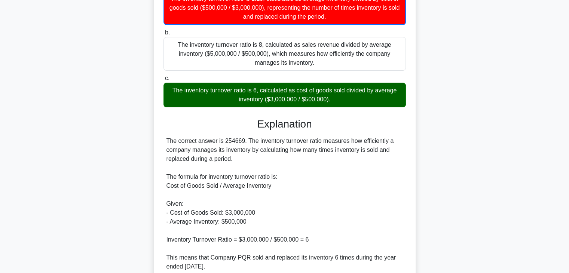
scroll to position [259, 0]
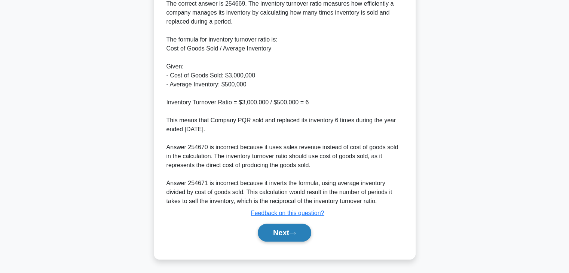
click at [297, 228] on button "Next" at bounding box center [284, 233] width 53 height 18
click at [302, 232] on button "Next" at bounding box center [284, 233] width 53 height 18
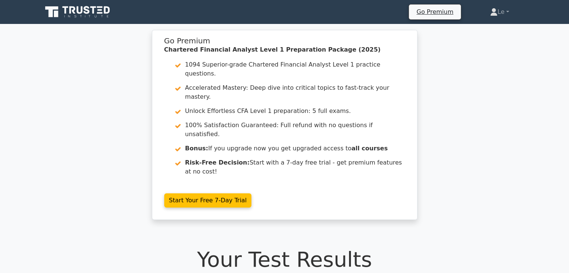
click at [79, 17] on icon at bounding box center [78, 12] width 72 height 14
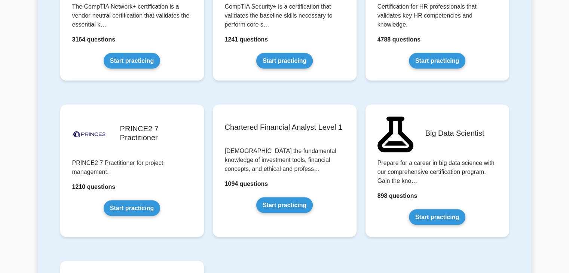
scroll to position [1533, 0]
